Goal: Information Seeking & Learning: Check status

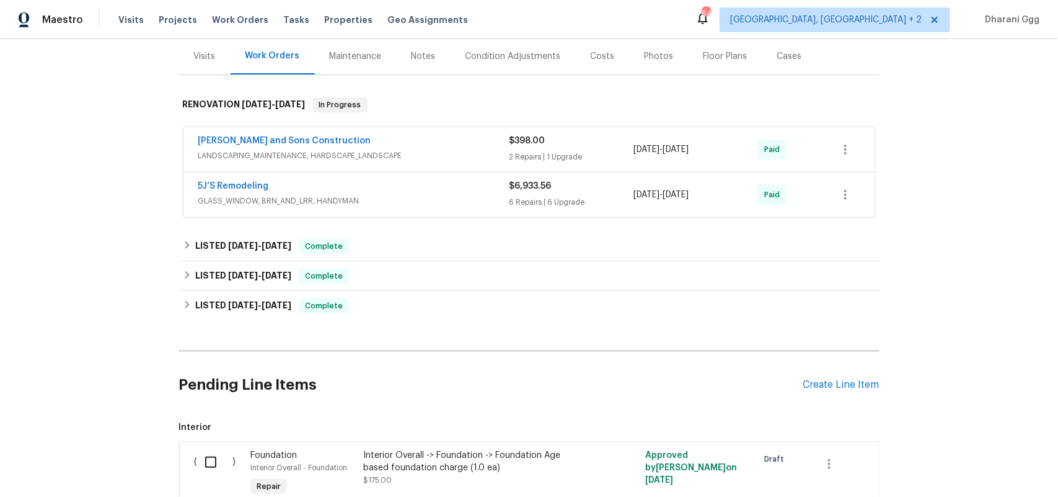
scroll to position [155, 0]
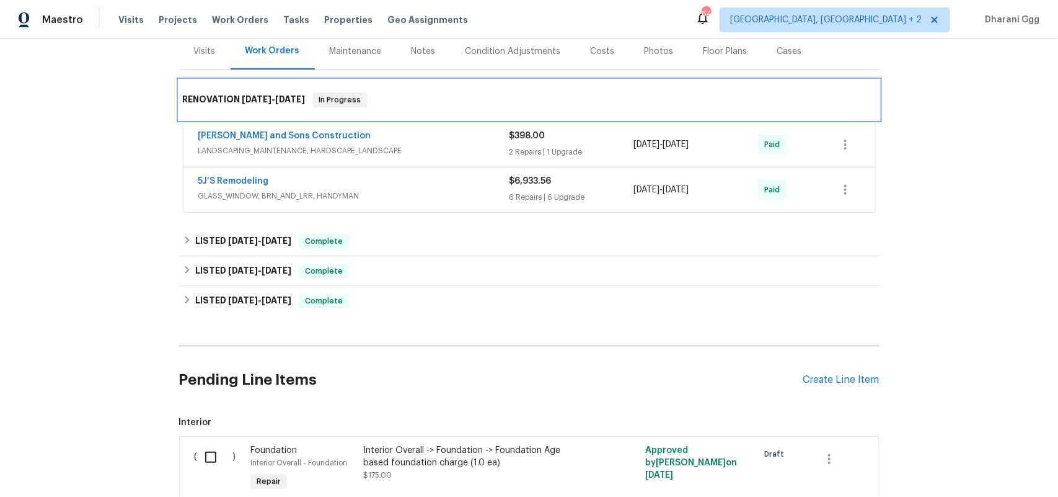
click at [287, 98] on span "[DATE]" at bounding box center [291, 99] width 30 height 9
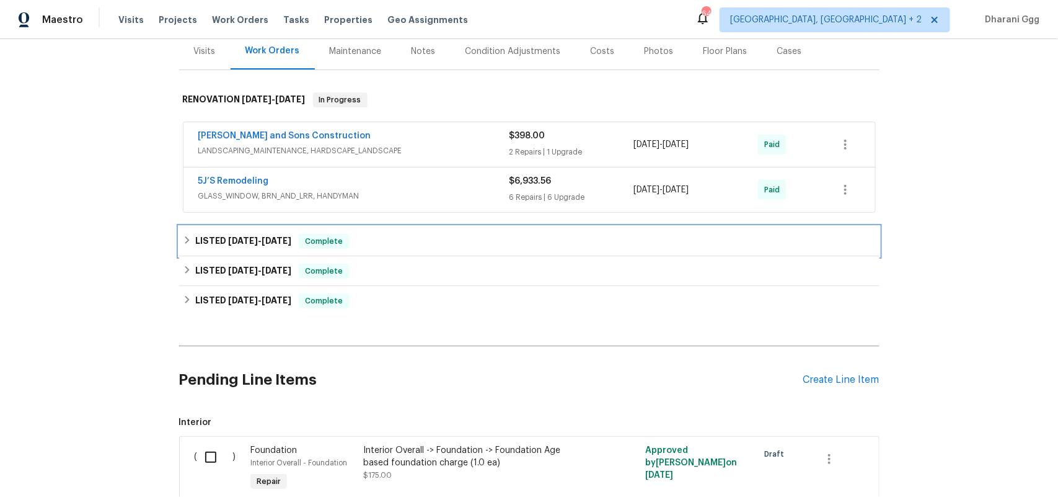
click at [350, 243] on div "LISTED [DATE] - [DATE] Complete" at bounding box center [529, 241] width 693 height 15
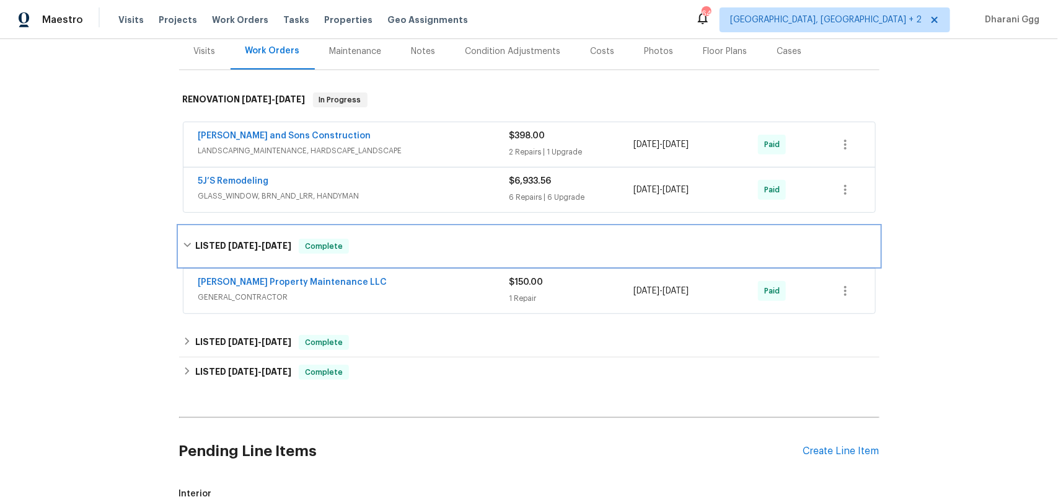
scroll to position [232, 0]
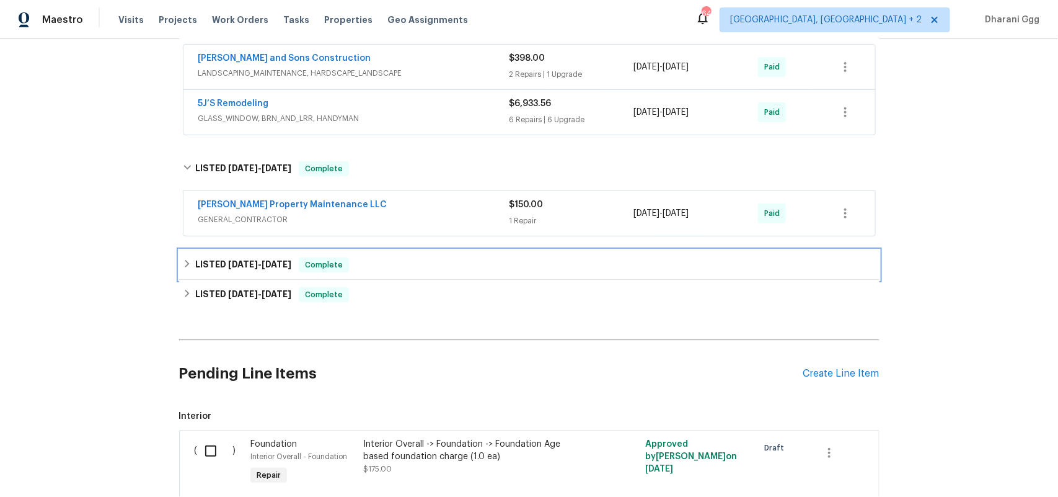
click at [392, 265] on div "LISTED [DATE] - [DATE] Complete" at bounding box center [529, 264] width 693 height 15
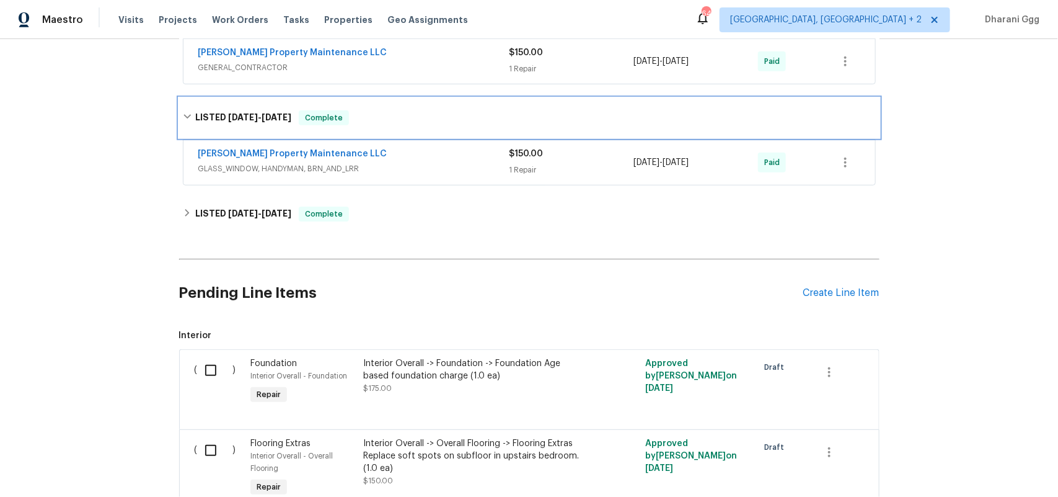
scroll to position [387, 0]
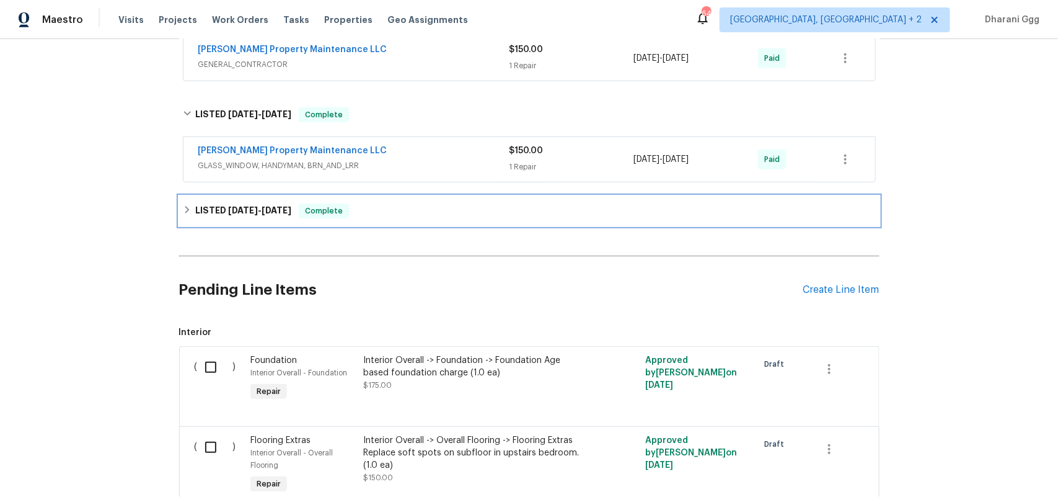
click at [392, 224] on div "LISTED [DATE] - [DATE] Complete" at bounding box center [529, 211] width 701 height 30
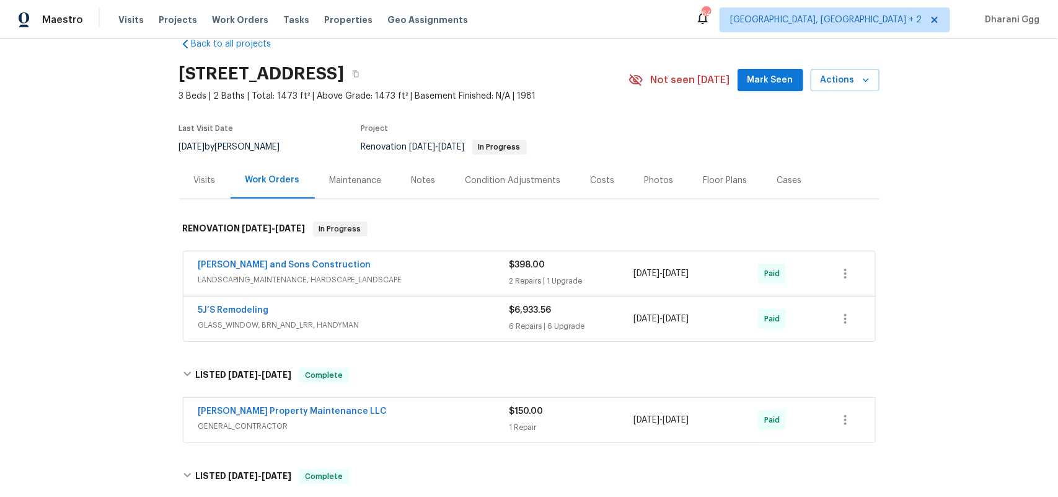
scroll to position [104, 0]
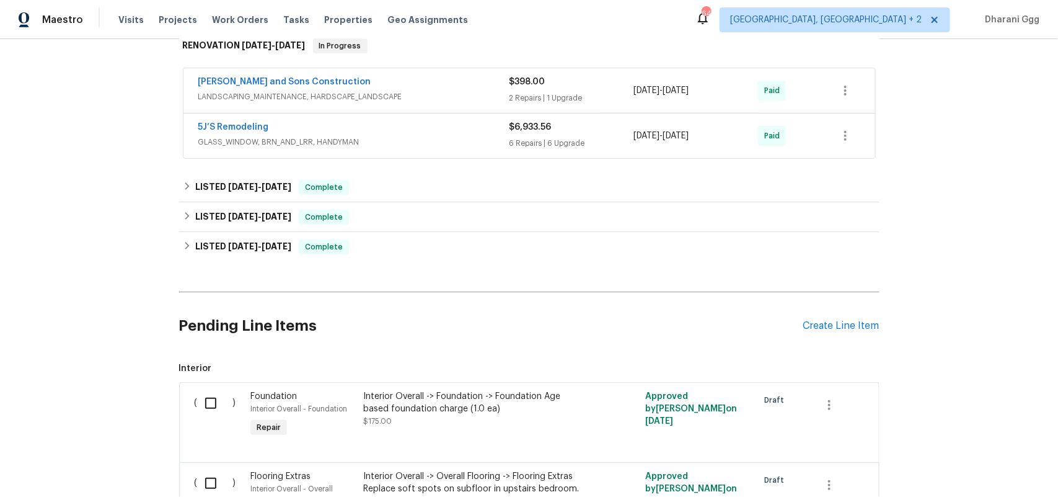
scroll to position [131, 0]
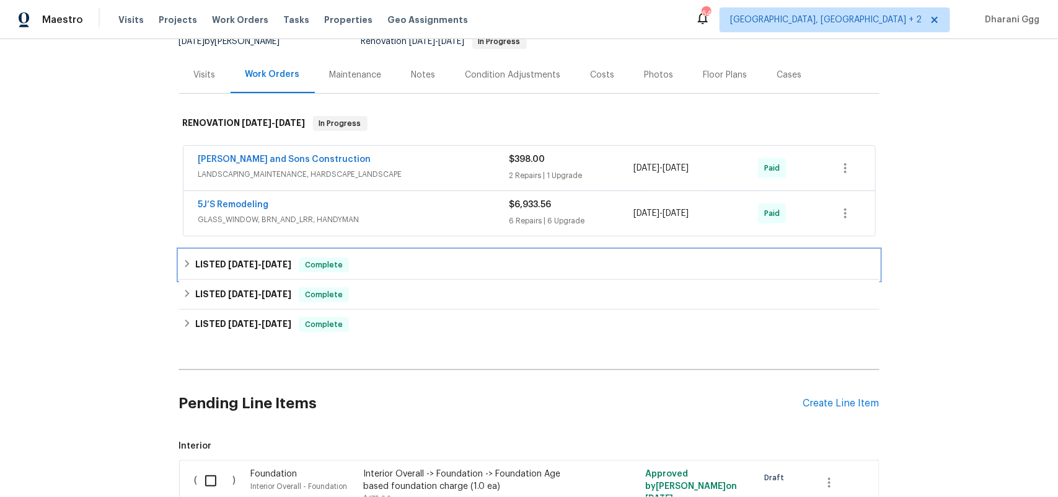
click at [376, 267] on div "LISTED [DATE] - [DATE] Complete" at bounding box center [529, 264] width 693 height 15
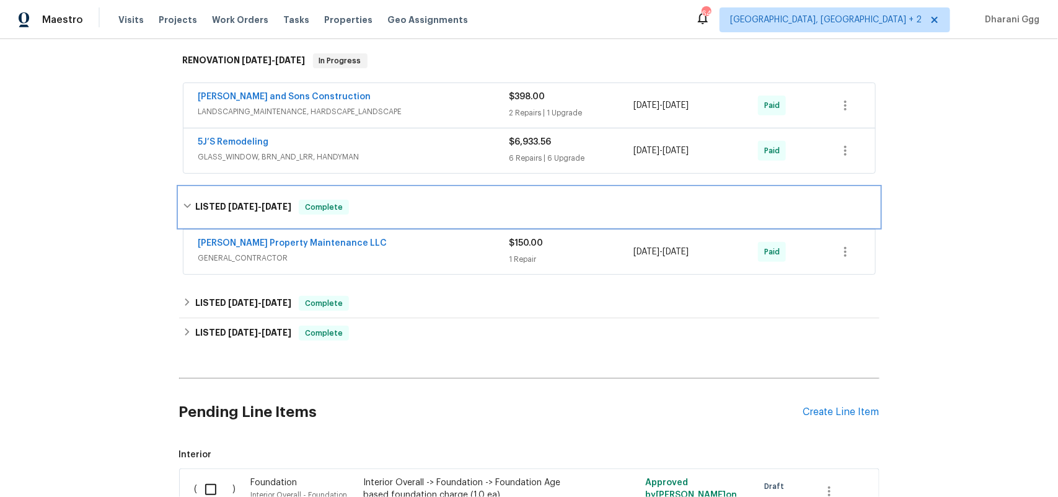
scroll to position [286, 0]
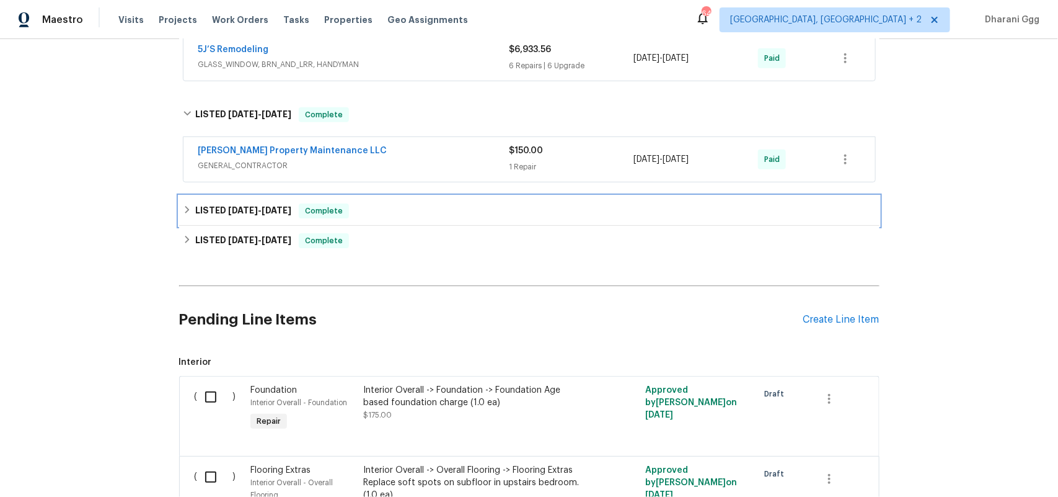
click at [366, 203] on div "LISTED [DATE] - [DATE] Complete" at bounding box center [529, 210] width 693 height 15
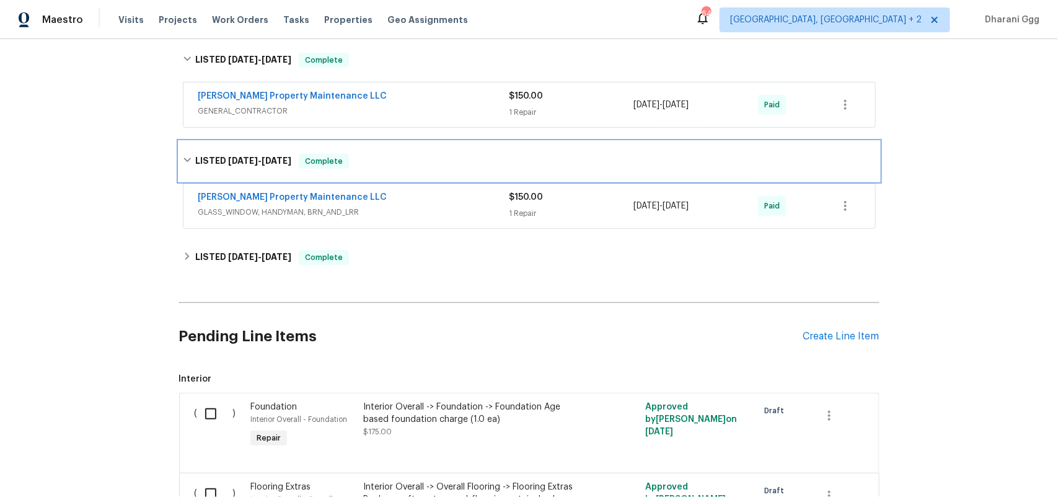
scroll to position [364, 0]
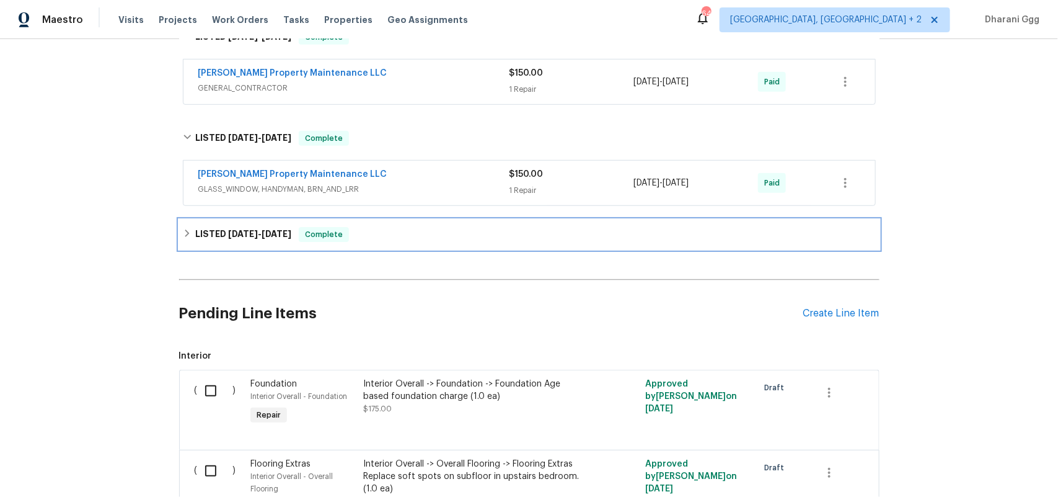
click at [373, 224] on div "LISTED [DATE] - [DATE] Complete" at bounding box center [529, 234] width 701 height 30
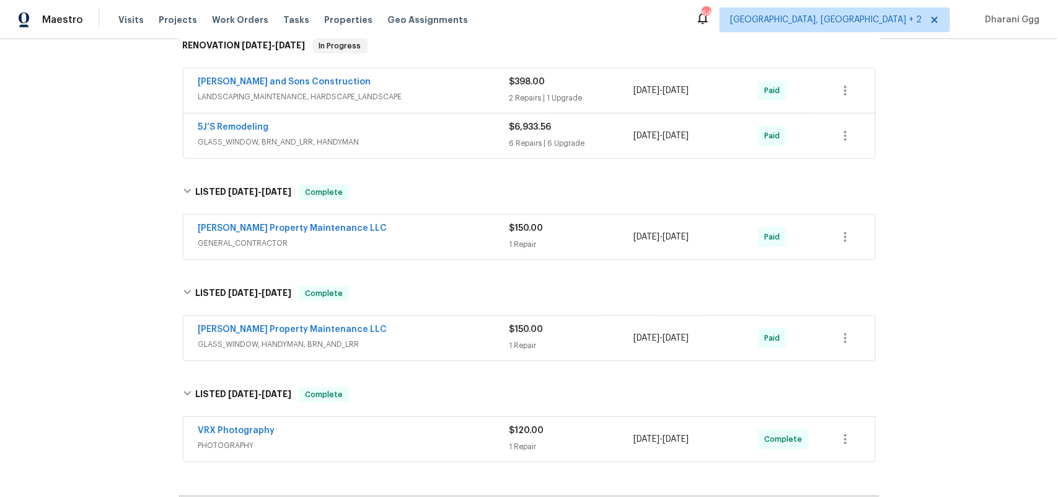
scroll to position [131, 0]
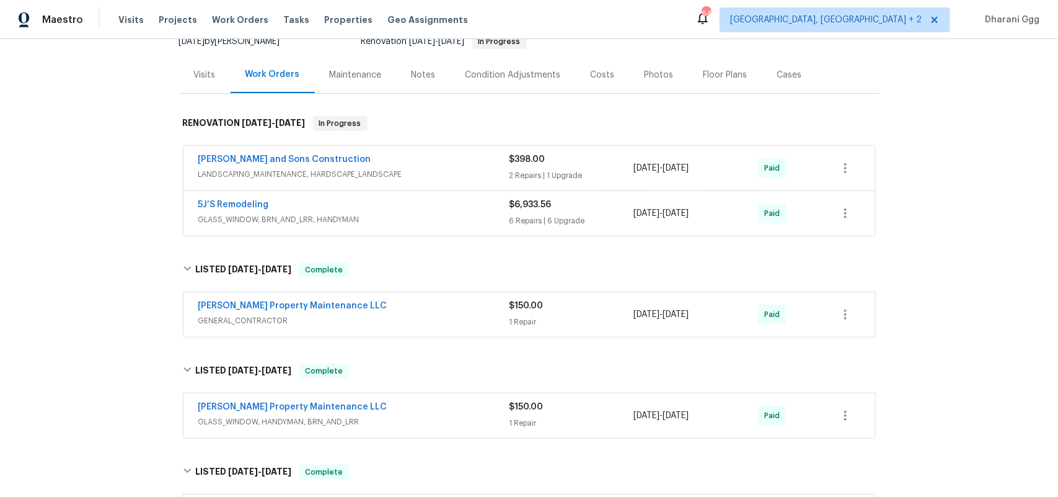
click at [490, 222] on span "GLASS_WINDOW, BRN_AND_LRR, HANDYMAN" at bounding box center [353, 219] width 311 height 12
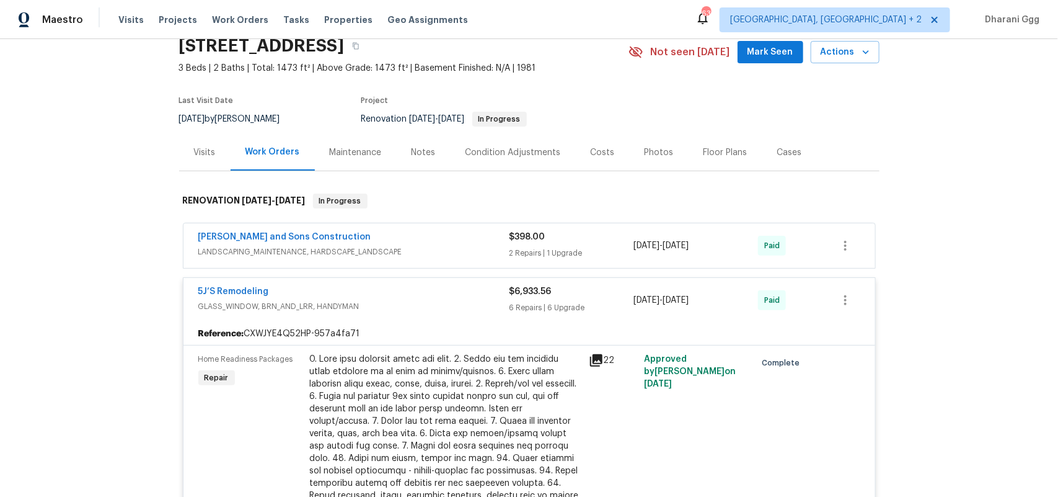
scroll to position [0, 0]
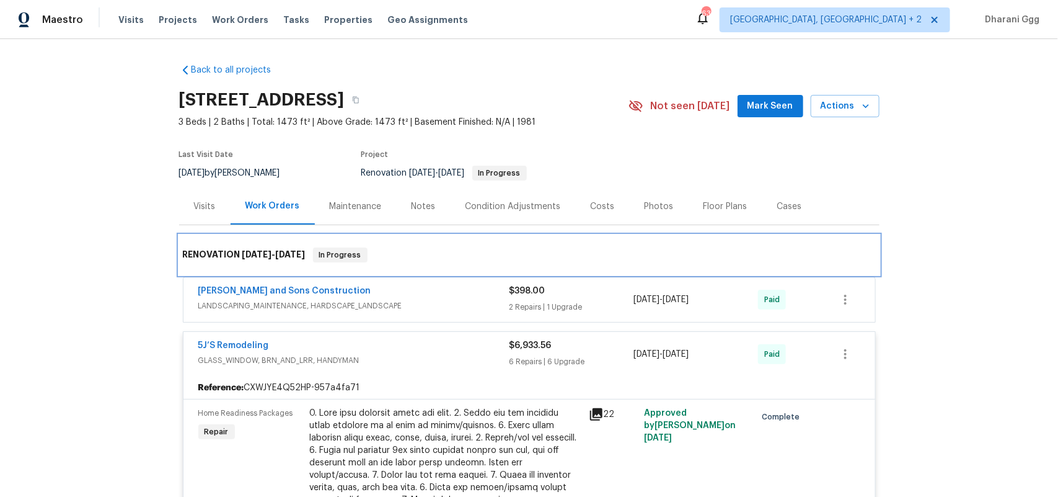
click at [301, 252] on span "[DATE]" at bounding box center [291, 254] width 30 height 9
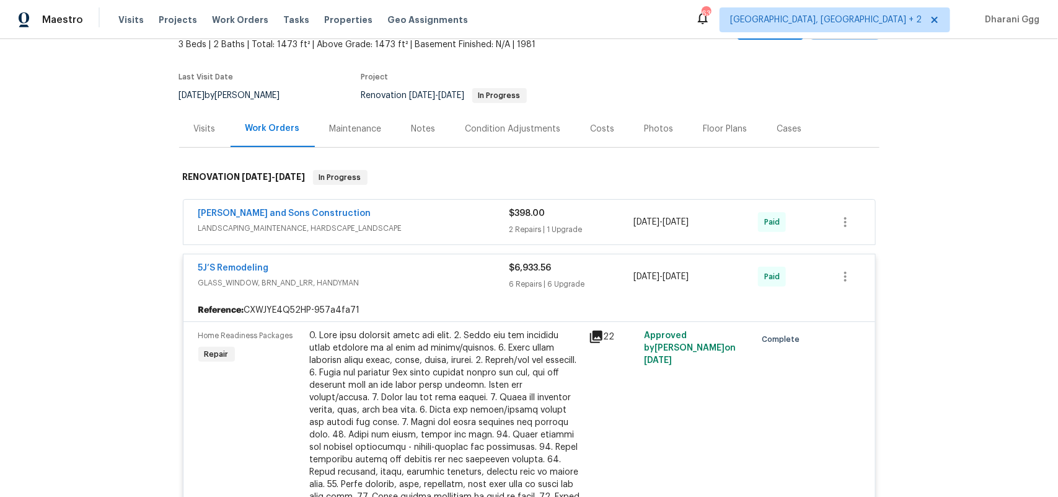
scroll to position [155, 0]
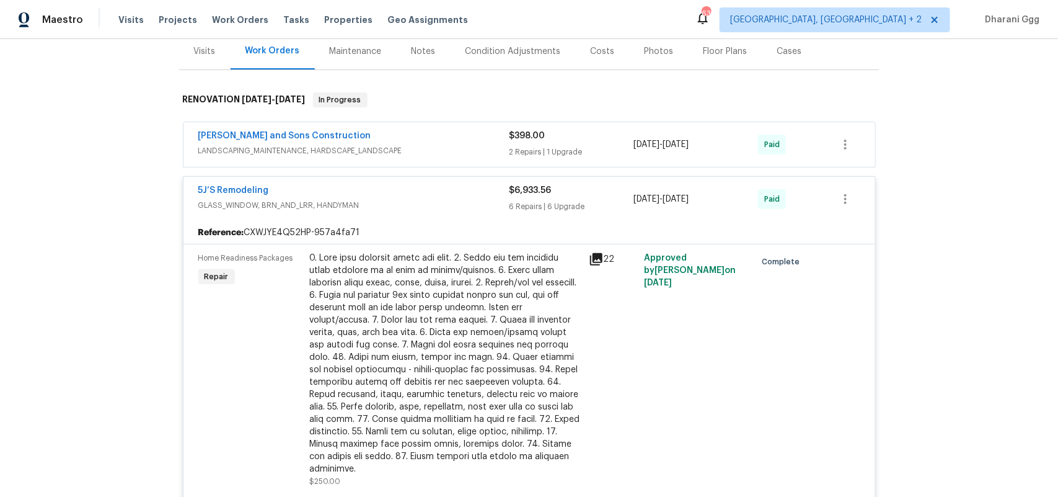
click at [211, 198] on div "5J’S Remodeling" at bounding box center [353, 191] width 311 height 15
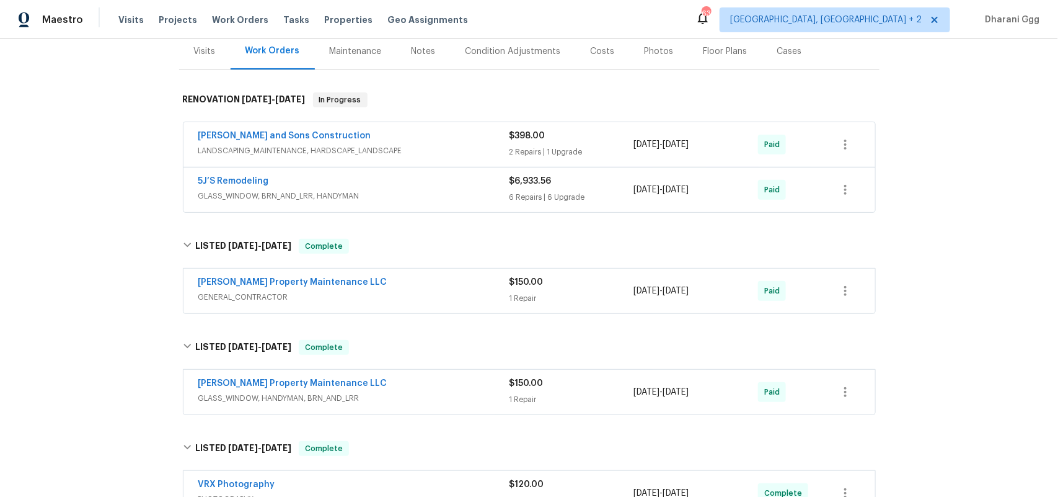
click at [569, 185] on div "$6,933.56" at bounding box center [572, 181] width 125 height 12
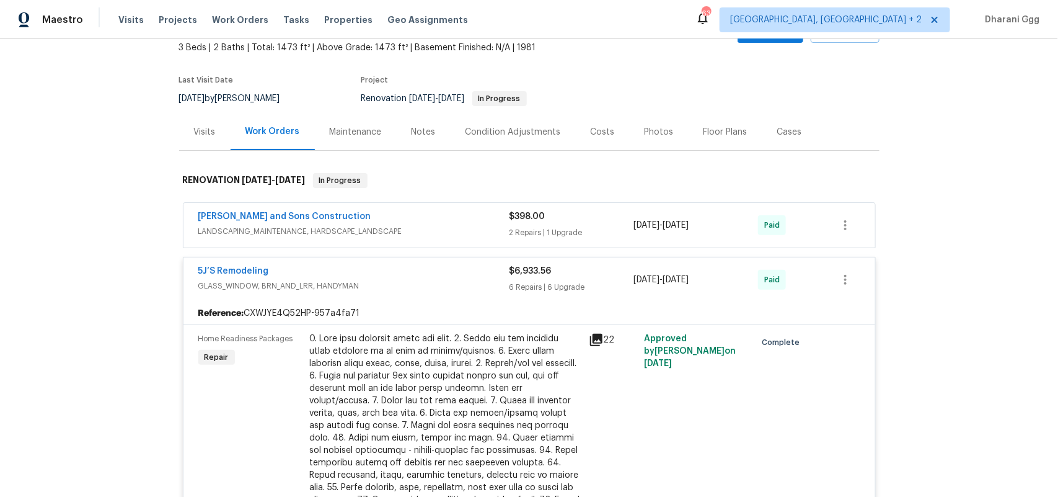
scroll to position [0, 0]
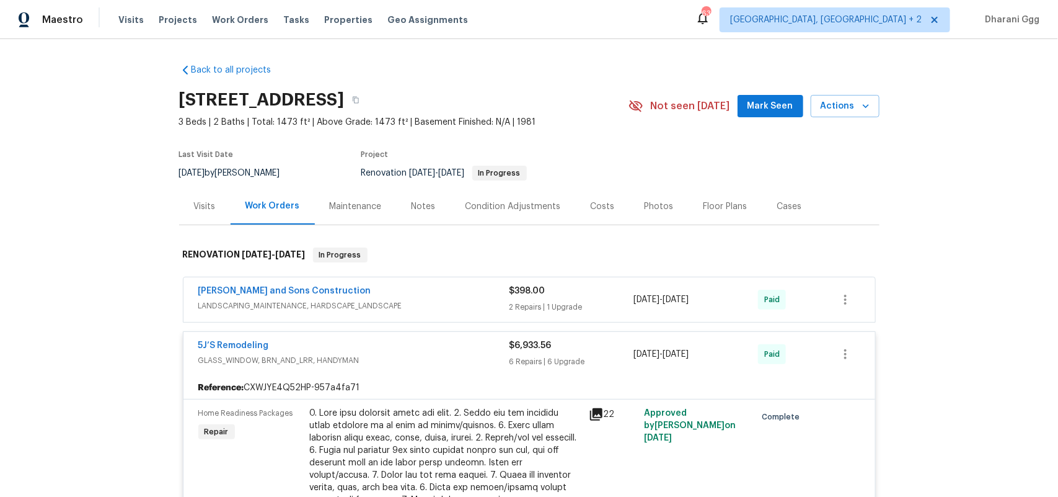
click at [485, 304] on span "LANDSCAPING_MAINTENANCE, HARDSCAPE_LANDSCAPE" at bounding box center [353, 305] width 311 height 12
